Goal: Information Seeking & Learning: Learn about a topic

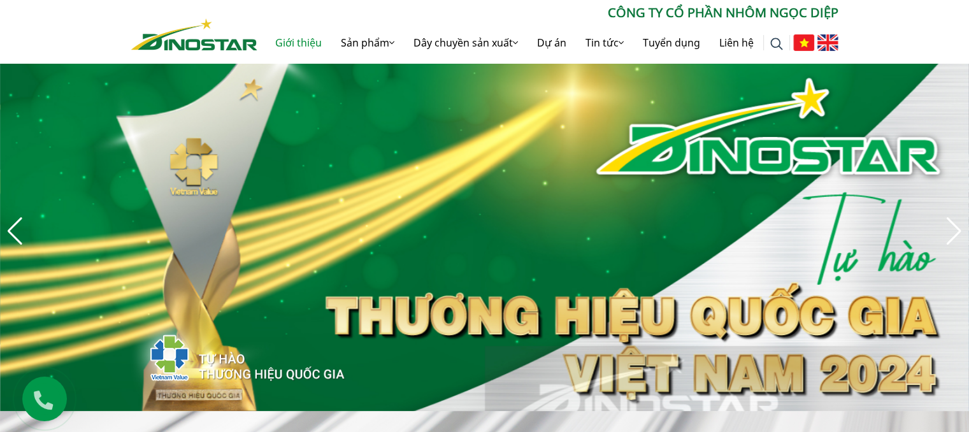
click at [295, 39] on link "Giới thiệu" at bounding box center [299, 42] width 66 height 41
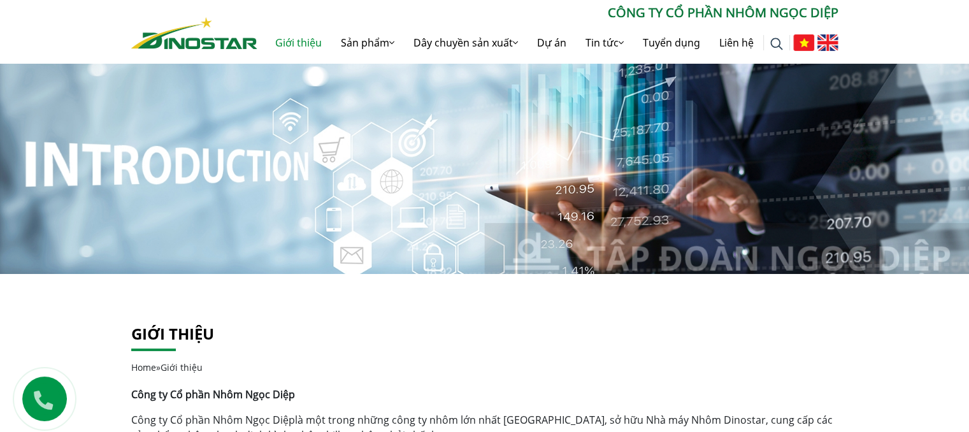
click at [303, 43] on link "Giới thiệu" at bounding box center [299, 42] width 66 height 41
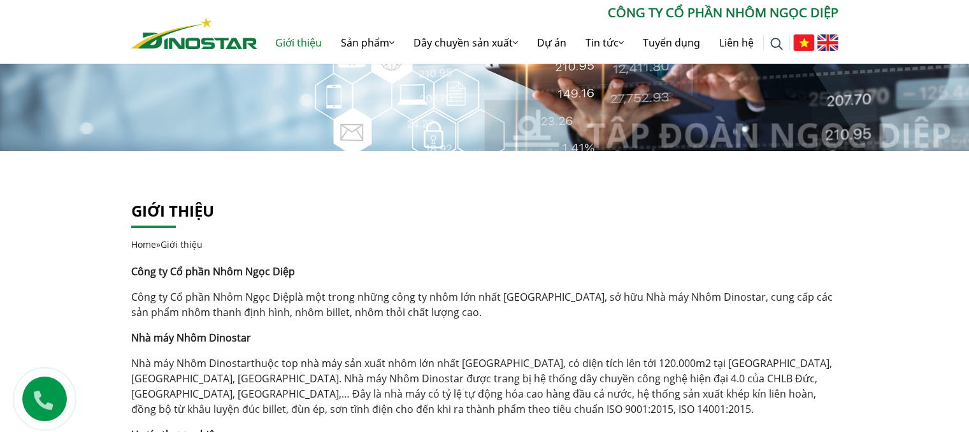
scroll to position [127, 0]
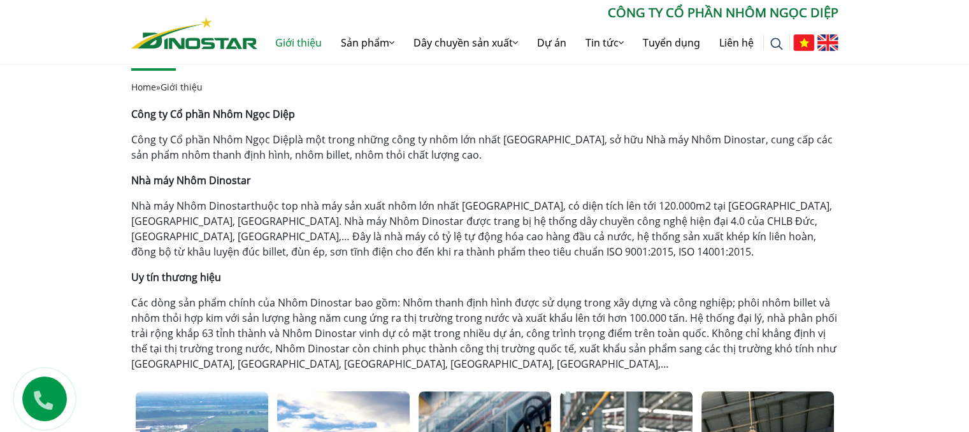
scroll to position [319, 0]
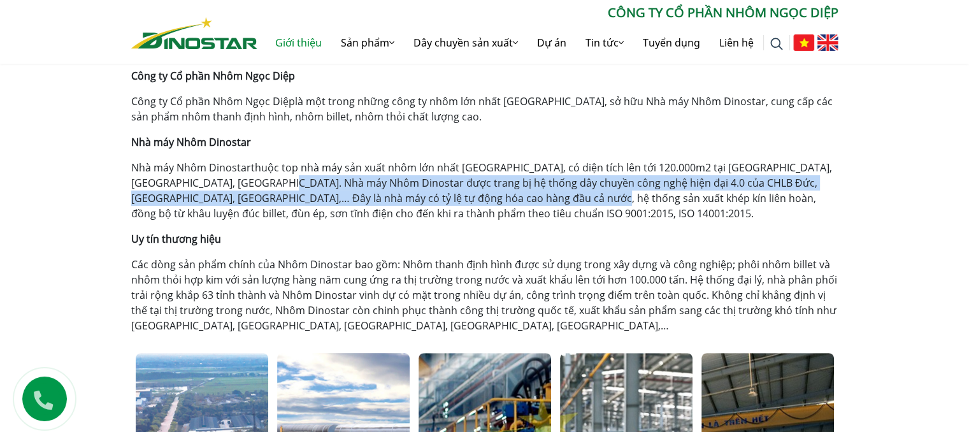
drag, startPoint x: 254, startPoint y: 183, endPoint x: 513, endPoint y: 190, distance: 259.4
click at [513, 190] on p "Nhà máy Nhôm Dinostar thuộc top nhà máy sản xuất nhôm lớn nhất [GEOGRAPHIC_DATA…" at bounding box center [484, 190] width 707 height 61
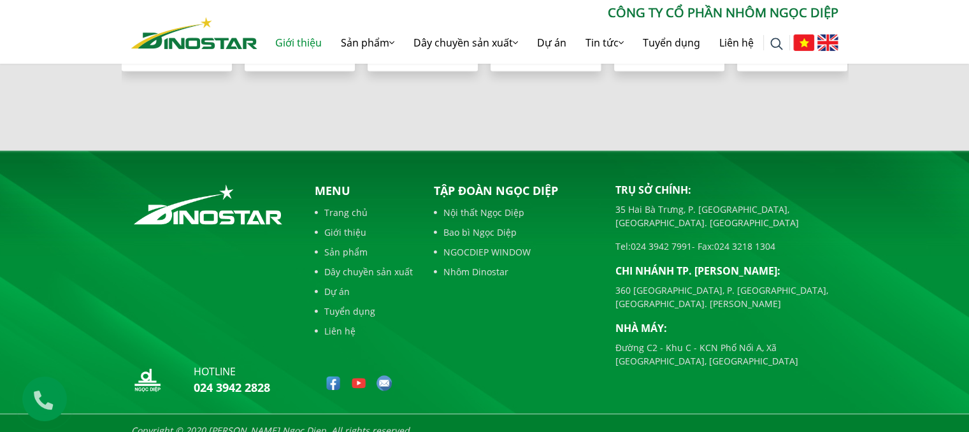
scroll to position [1358, 0]
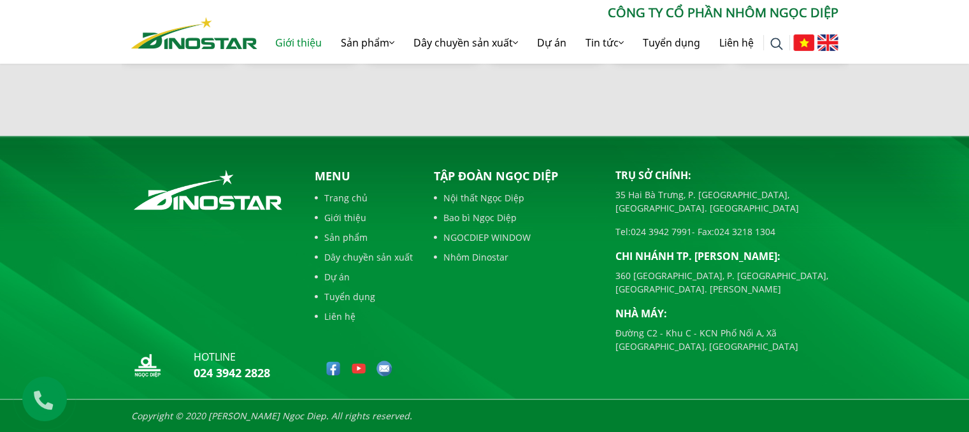
click at [482, 255] on link "Nhôm Dinostar" at bounding box center [515, 256] width 162 height 13
